Goal: Browse casually

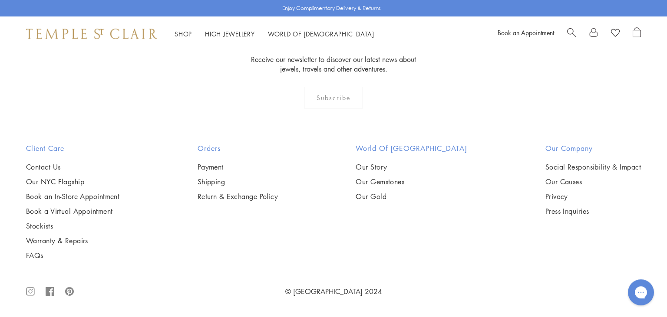
scroll to position [4481, 0]
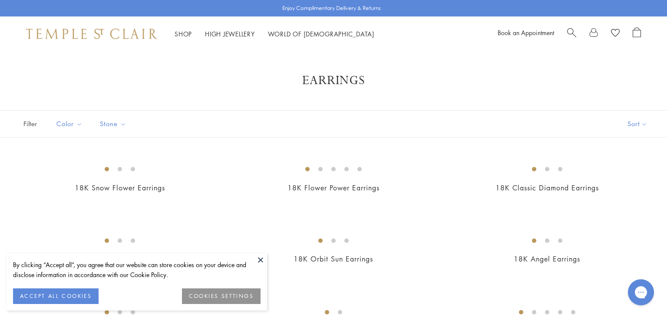
click at [259, 261] on button at bounding box center [260, 259] width 13 height 13
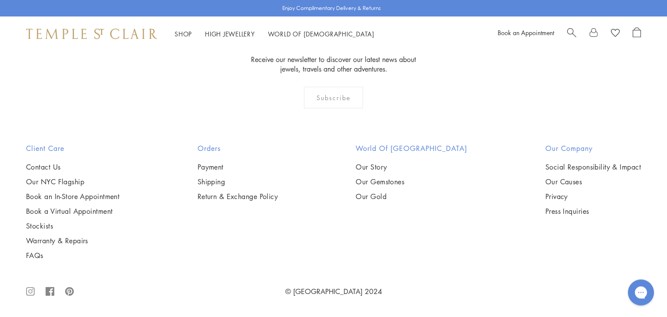
scroll to position [4266, 0]
click at [228, 33] on link "High Jewellery High Jewellery" at bounding box center [230, 34] width 50 height 9
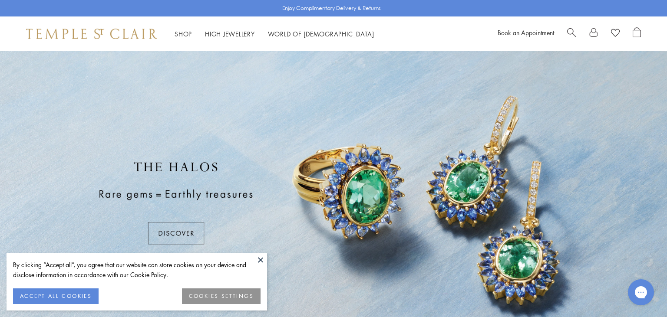
click at [259, 257] on button at bounding box center [260, 259] width 13 height 13
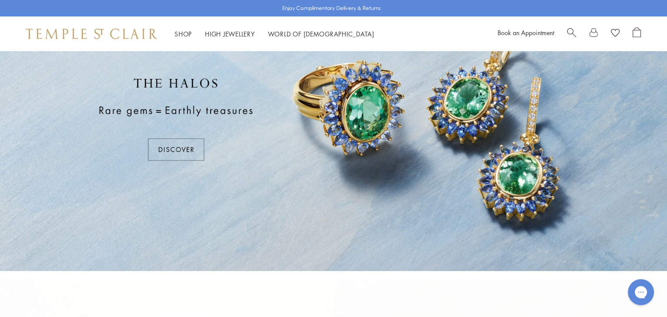
scroll to position [33, 0]
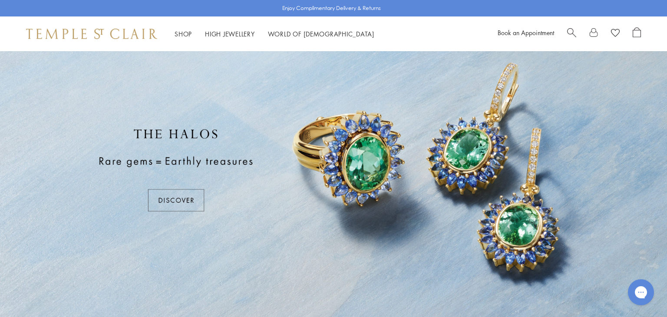
click at [617, 231] on div at bounding box center [333, 170] width 667 height 304
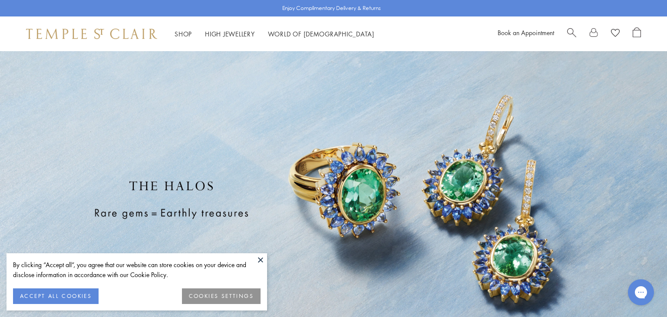
click at [257, 260] on button at bounding box center [260, 259] width 13 height 13
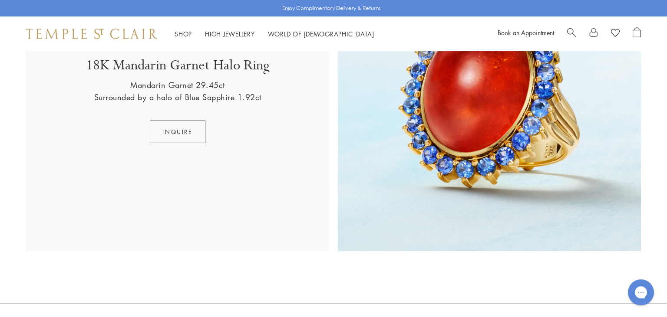
scroll to position [1443, 0]
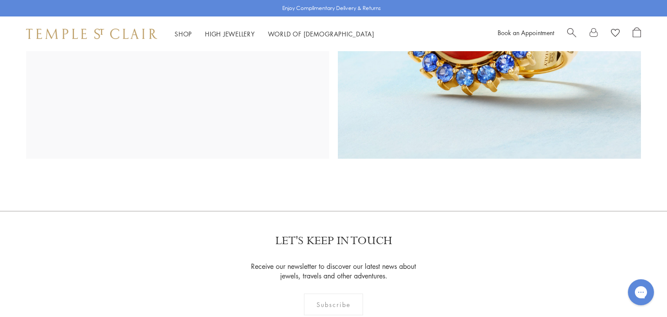
click at [97, 34] on img at bounding box center [91, 34] width 131 height 10
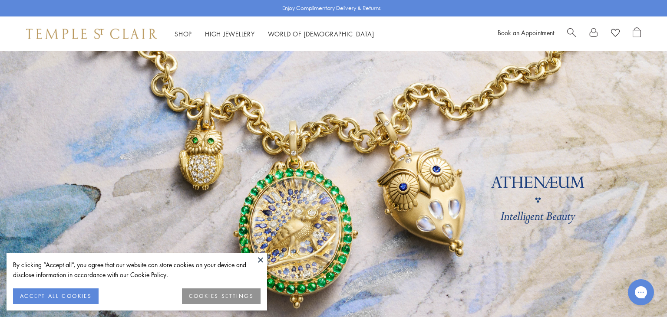
click at [258, 261] on button at bounding box center [260, 259] width 13 height 13
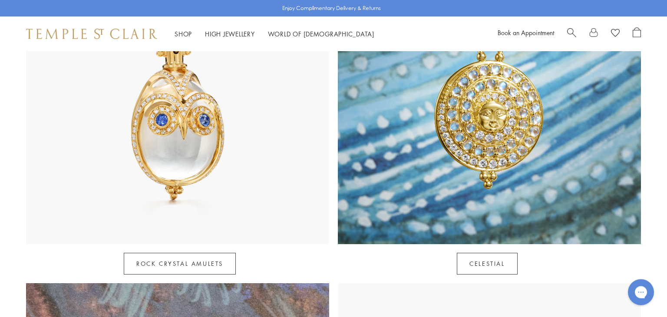
scroll to position [549, 0]
click at [153, 253] on link "Rock Crystal Amulets" at bounding box center [180, 264] width 112 height 22
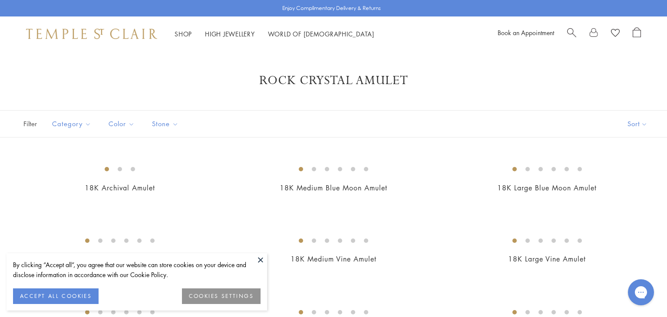
click at [262, 260] on button at bounding box center [260, 259] width 13 height 13
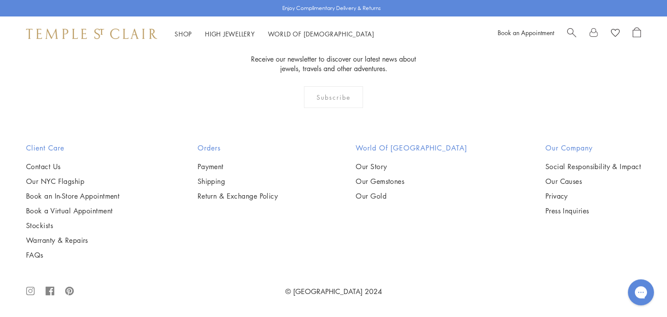
scroll to position [5581, 0]
